Goal: Find specific page/section: Find specific page/section

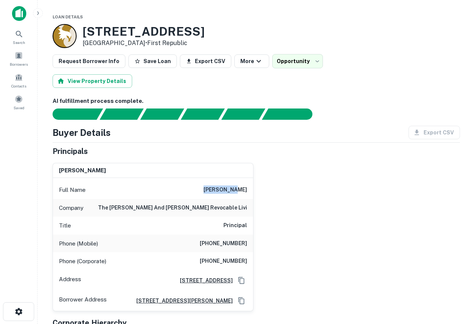
click at [12, 14] on img at bounding box center [19, 13] width 14 height 15
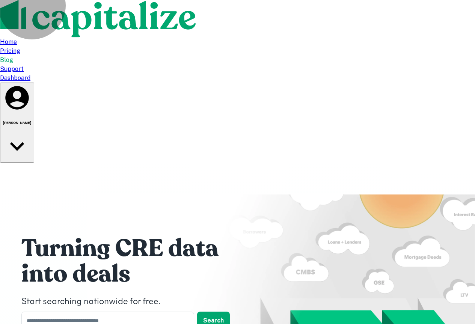
click at [31, 121] on h6 "[PERSON_NAME]" at bounding box center [17, 123] width 28 height 4
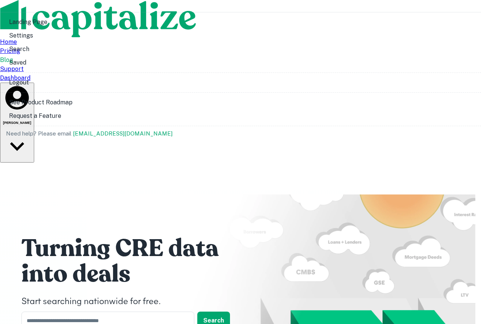
click at [404, 29] on li "Landing Page" at bounding box center [240, 22] width 474 height 14
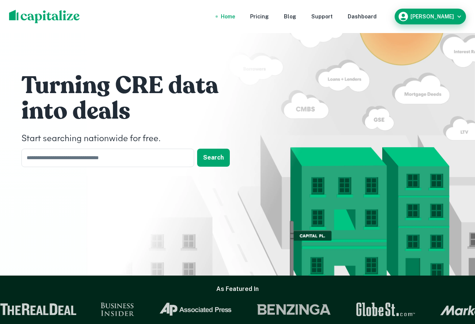
click at [437, 12] on div "[PERSON_NAME]" at bounding box center [430, 16] width 65 height 11
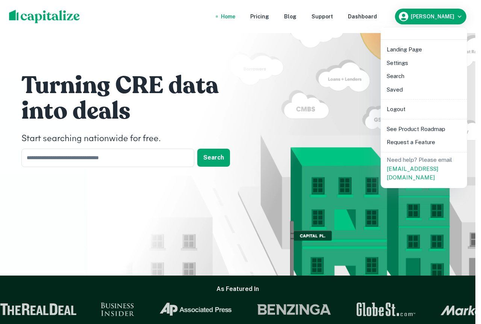
click at [399, 86] on li "Saved" at bounding box center [423, 90] width 80 height 14
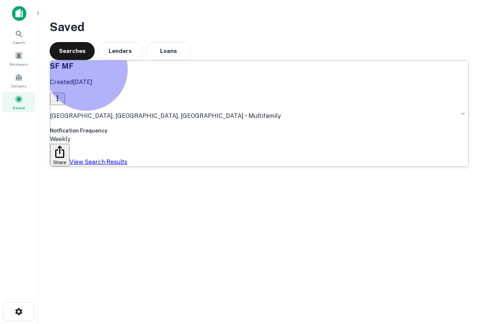
click at [127, 166] on link "View Search Results" at bounding box center [98, 161] width 58 height 7
